Goal: Task Accomplishment & Management: Manage account settings

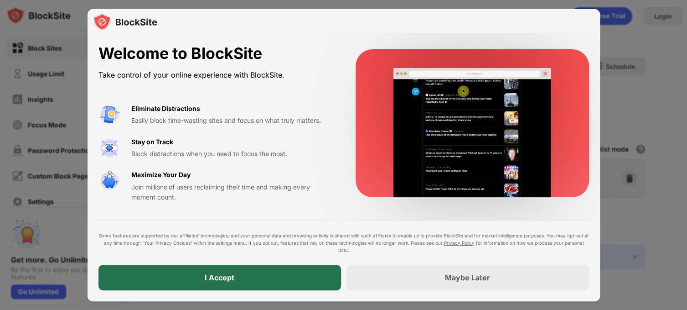
click at [234, 278] on div "I Accept" at bounding box center [220, 278] width 243 height 26
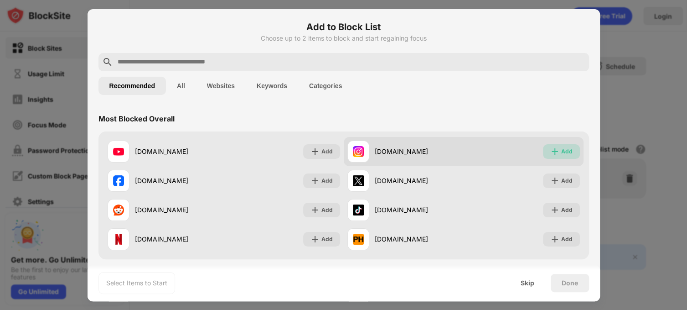
click at [562, 152] on div "Add" at bounding box center [567, 151] width 11 height 9
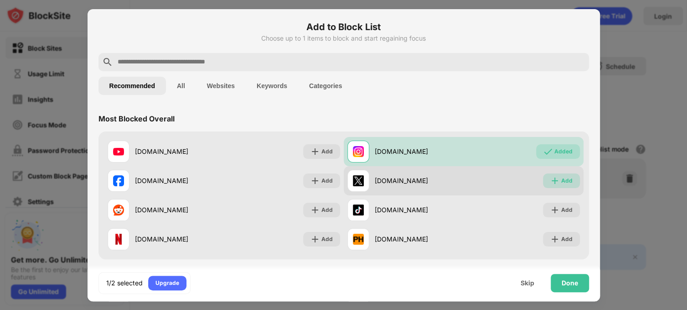
click at [564, 184] on div "Add" at bounding box center [567, 180] width 11 height 9
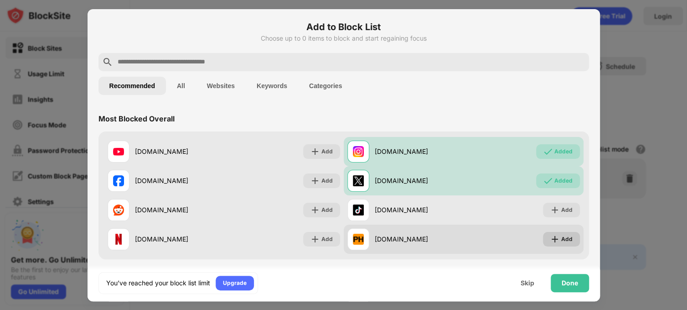
click at [554, 236] on div "Add" at bounding box center [561, 239] width 37 height 15
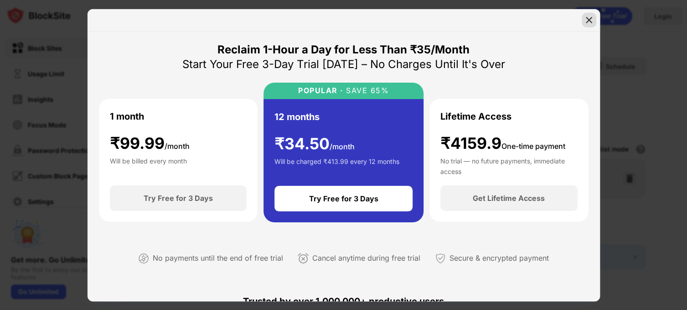
click at [588, 20] on img at bounding box center [589, 20] width 9 height 9
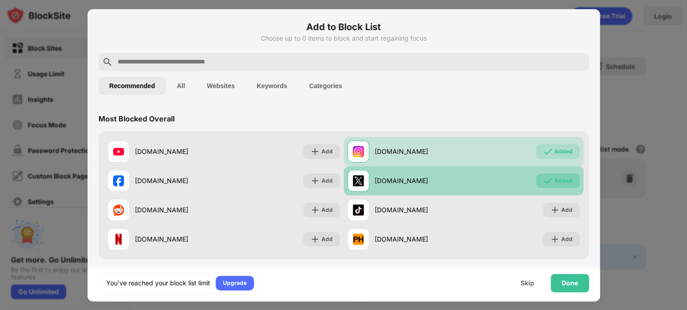
click at [562, 178] on div "Added" at bounding box center [564, 180] width 18 height 9
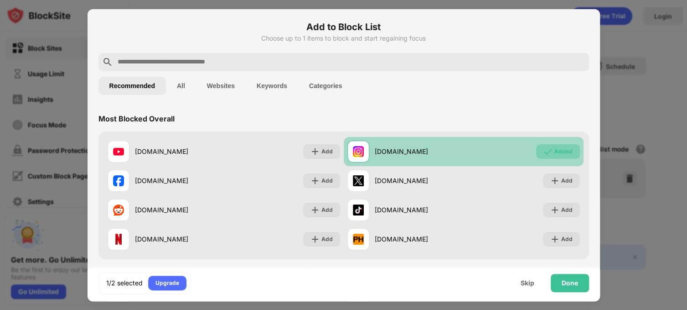
click at [555, 153] on div "Added" at bounding box center [564, 151] width 18 height 9
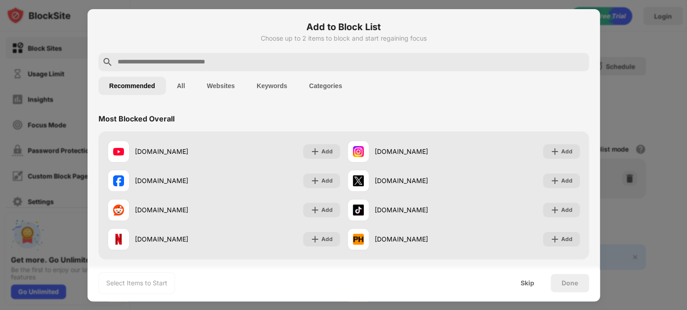
click at [315, 68] on div at bounding box center [344, 62] width 491 height 18
click at [243, 59] on input "text" at bounding box center [351, 62] width 469 height 11
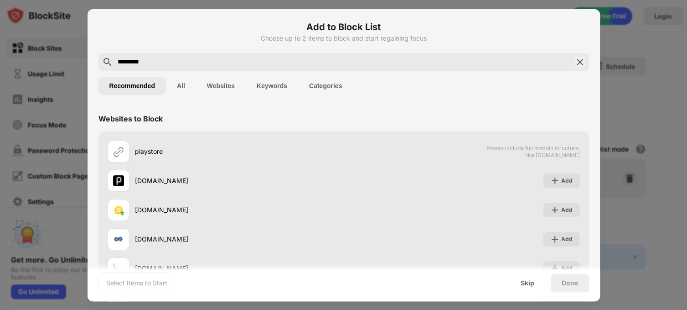
type input "*********"
click at [232, 50] on div "Add to Block List Choose up to 2 items to block and start regaining focus" at bounding box center [344, 36] width 491 height 33
click at [575, 61] on img at bounding box center [580, 62] width 11 height 11
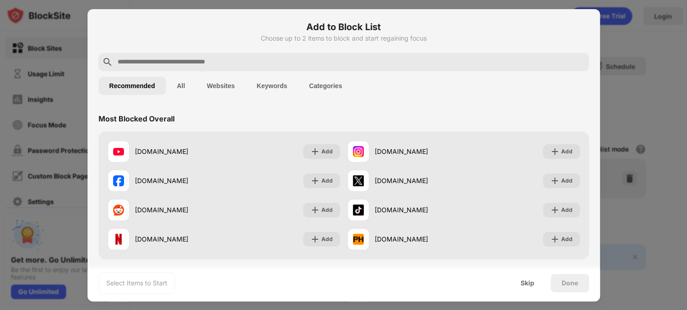
click at [239, 62] on input "text" at bounding box center [351, 62] width 469 height 11
click at [275, 61] on input "text" at bounding box center [351, 62] width 469 height 11
paste input "**********"
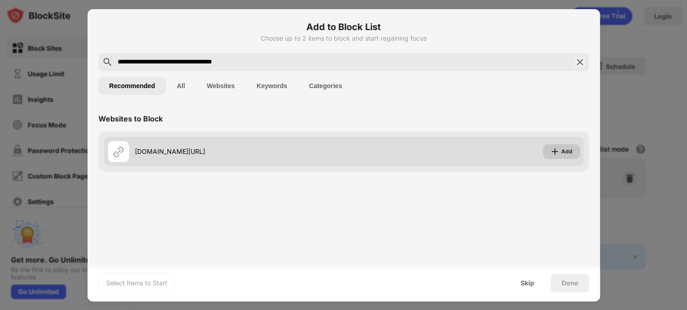
type input "**********"
click at [565, 151] on div "Add" at bounding box center [567, 151] width 11 height 9
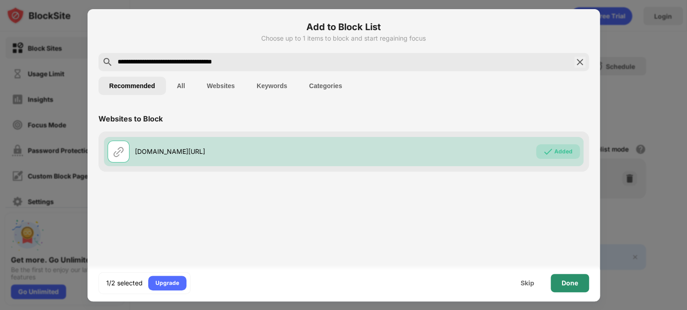
click at [578, 287] on div "Done" at bounding box center [570, 283] width 38 height 18
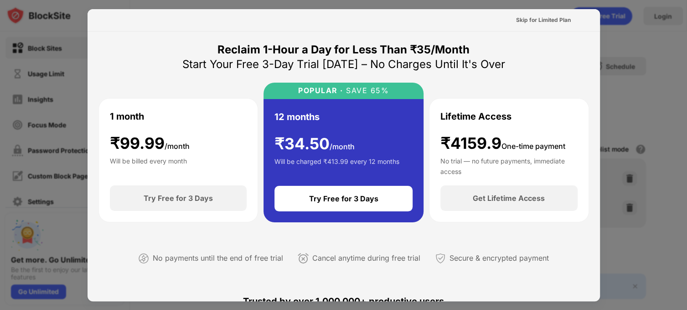
click at [646, 85] on div at bounding box center [343, 155] width 687 height 310
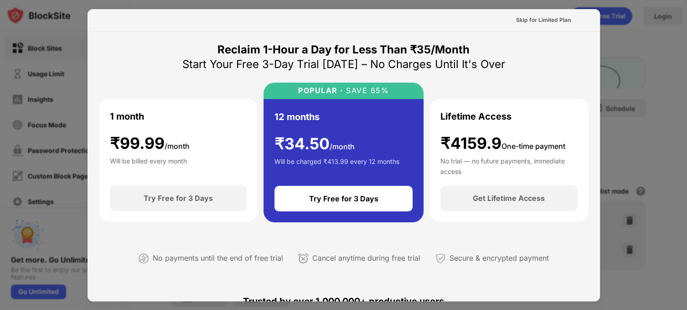
click at [629, 33] on div at bounding box center [343, 155] width 687 height 310
click at [631, 65] on div at bounding box center [343, 155] width 687 height 310
click at [645, 36] on div at bounding box center [343, 155] width 687 height 310
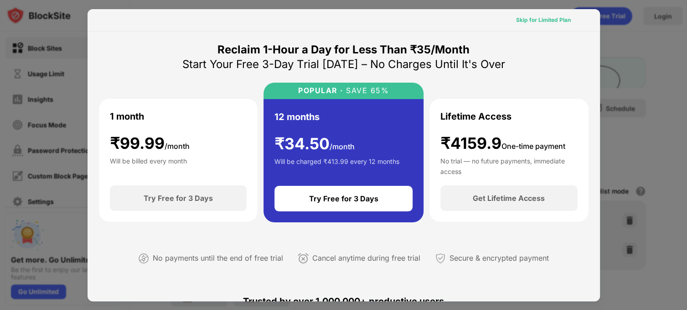
click at [529, 21] on div "Skip for Limited Plan" at bounding box center [543, 20] width 55 height 9
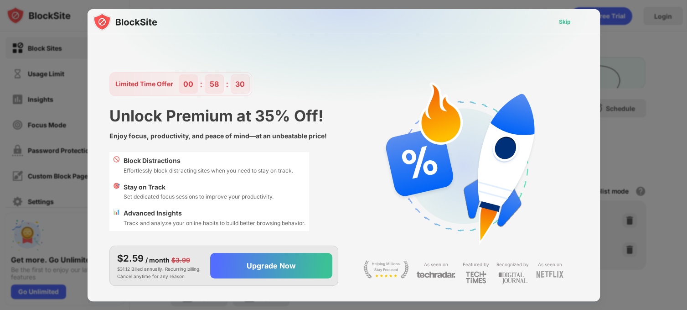
click at [570, 24] on div "Skip" at bounding box center [565, 21] width 12 height 9
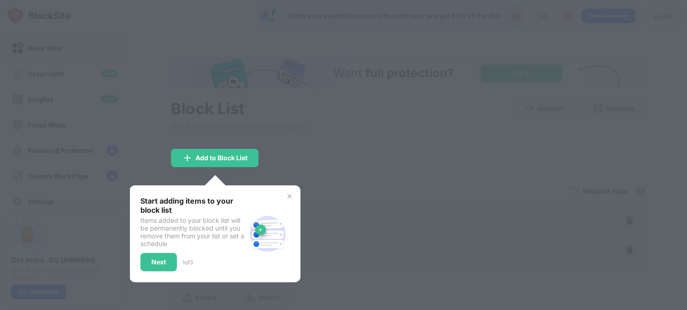
click at [258, 138] on div at bounding box center [343, 155] width 687 height 310
click at [249, 154] on div "Add to Block List" at bounding box center [215, 158] width 88 height 18
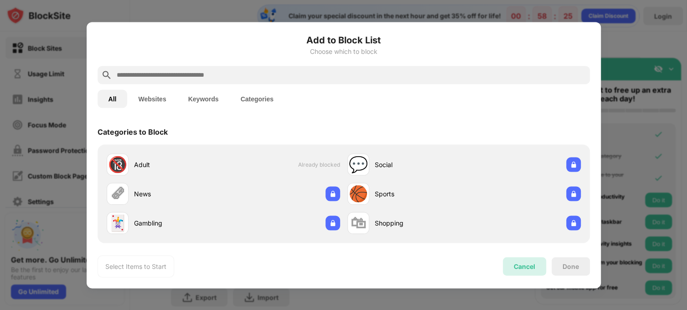
click at [529, 268] on div "Cancel" at bounding box center [524, 266] width 21 height 8
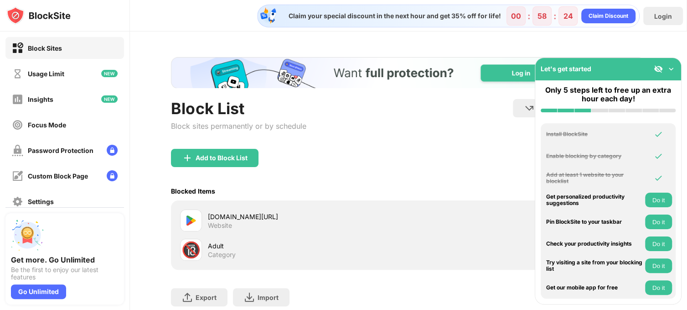
drag, startPoint x: 353, startPoint y: 162, endPoint x: 297, endPoint y: 157, distance: 55.8
click at [348, 161] on div "Add to Block List" at bounding box center [408, 165] width 475 height 33
click at [238, 159] on div "Add to Block List" at bounding box center [222, 157] width 52 height 7
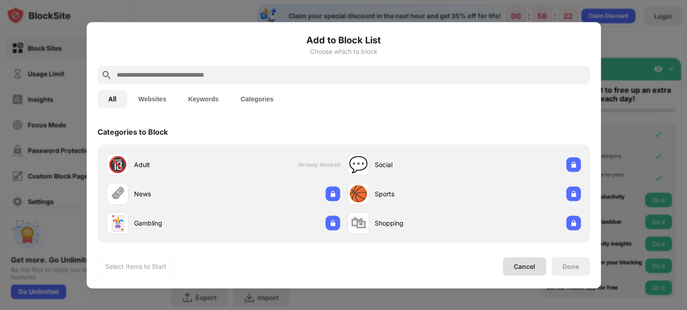
click at [524, 266] on div "Cancel" at bounding box center [524, 266] width 21 height 8
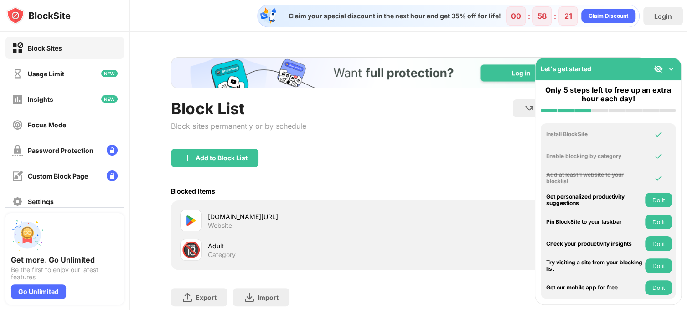
drag, startPoint x: 462, startPoint y: 189, endPoint x: 466, endPoint y: 182, distance: 7.6
click at [462, 188] on div "Blocked Items Whitelist mode Block all websites except for those in your whitel…" at bounding box center [408, 191] width 475 height 19
click at [673, 70] on img at bounding box center [671, 68] width 9 height 9
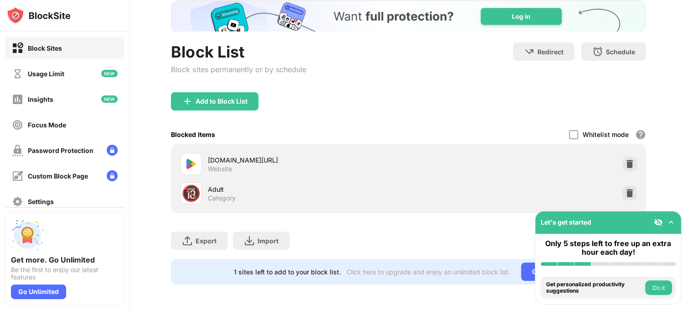
scroll to position [62, 0]
